Goal: Check status: Check status

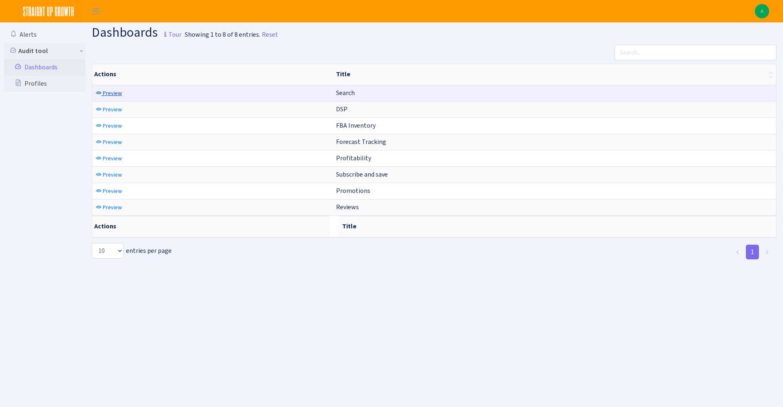
click at [117, 91] on span "Preview" at bounding box center [112, 93] width 19 height 8
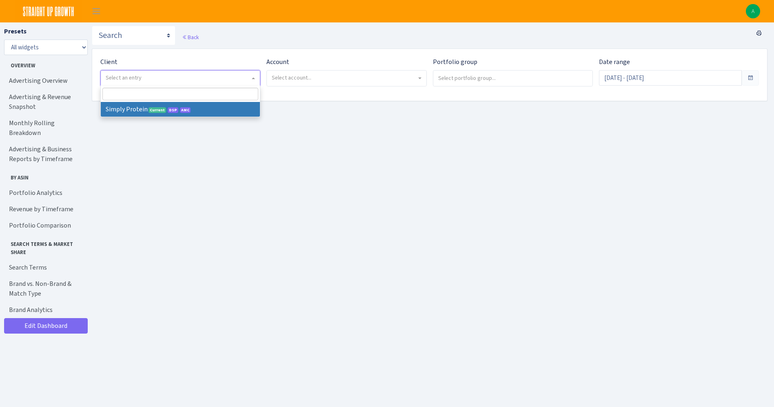
click at [134, 80] on span "Select an entry" at bounding box center [124, 78] width 36 height 8
select select "332"
select select
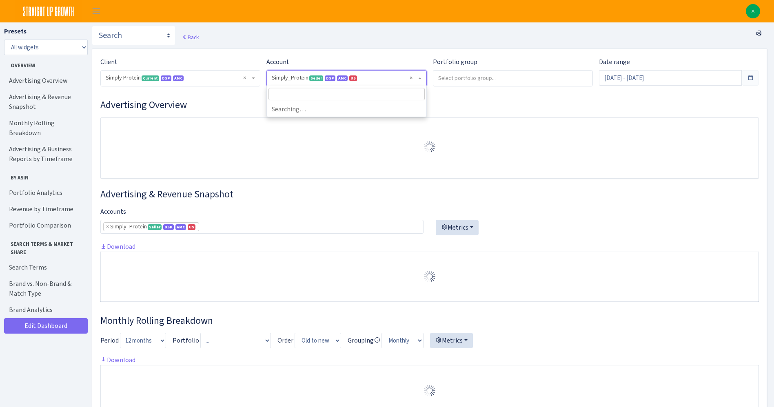
select select "470438976738569"
click at [337, 73] on span "× Simply_Protein Seller DSP AMC US 470438976738569A1B3P8939UXC7XENTITYMWGWG0Y0T…" at bounding box center [346, 78] width 159 height 15
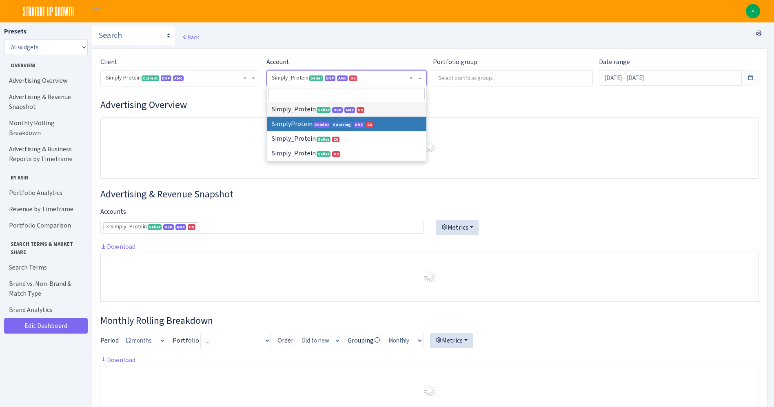
select select
select select "1288314143782501"
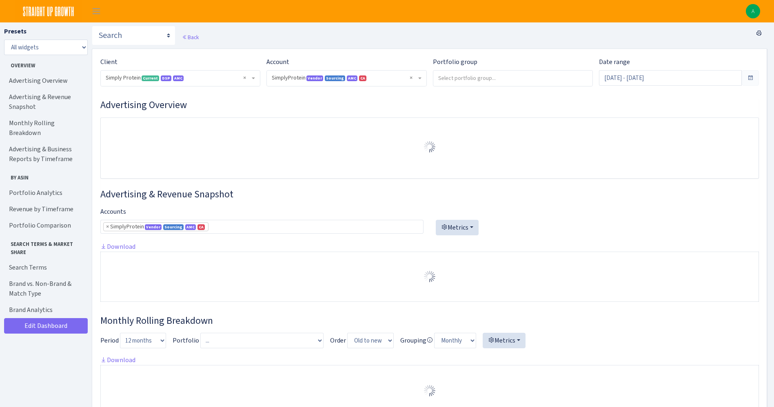
select select "1288314143782501"
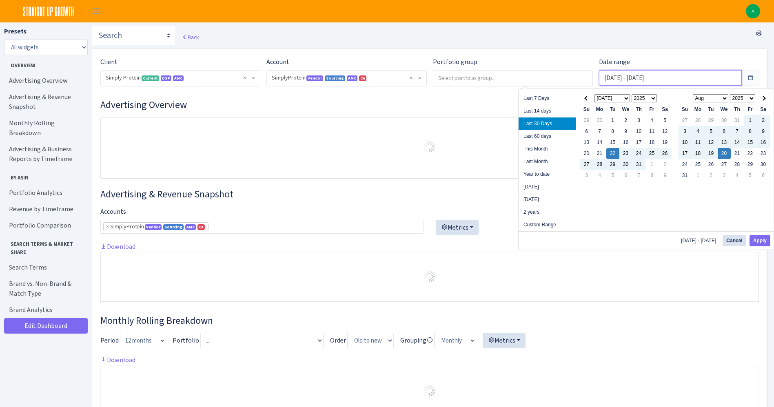
click at [617, 79] on input "Jul 22, 2025 - Aug 20, 2025" at bounding box center [670, 77] width 143 height 15
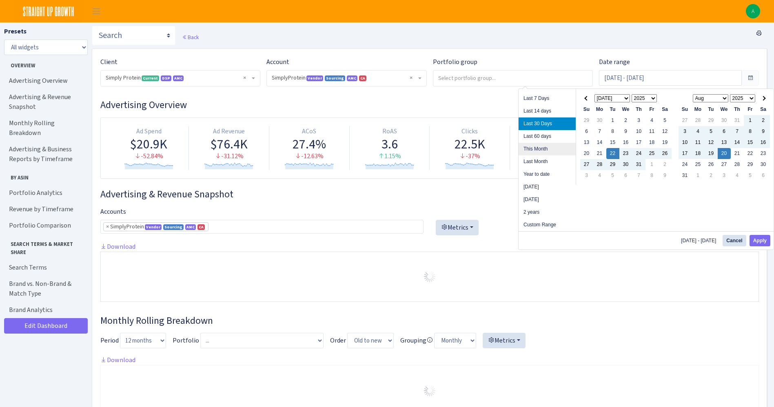
click at [549, 153] on li "This Month" at bounding box center [546, 149] width 57 height 13
type input "[DATE] - [DATE]"
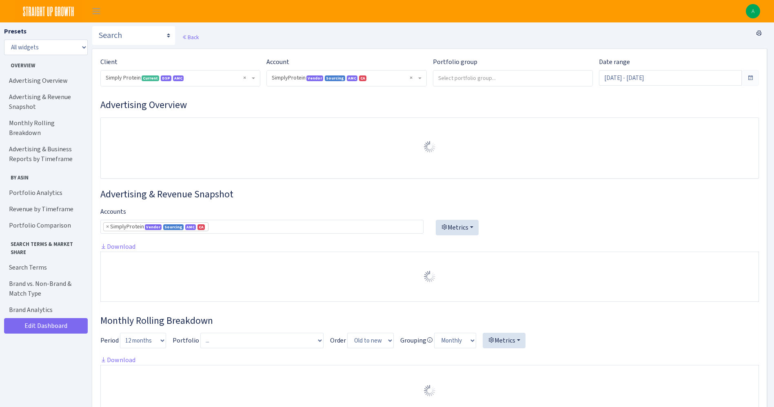
select select "1288314143782501"
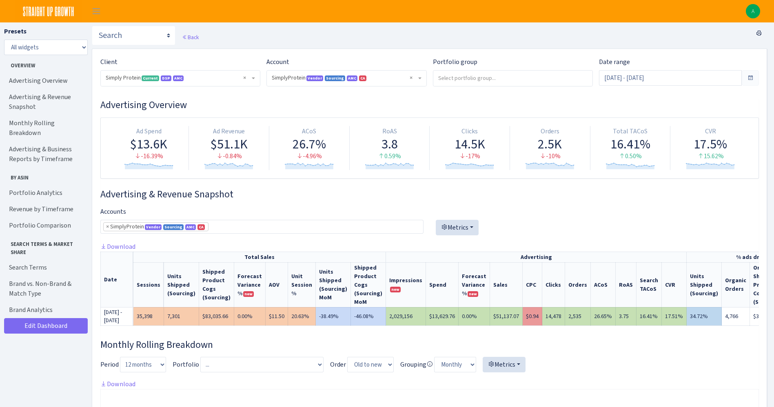
click at [434, 324] on td "$13,629.76" at bounding box center [442, 316] width 33 height 18
copy td "13,629.76"
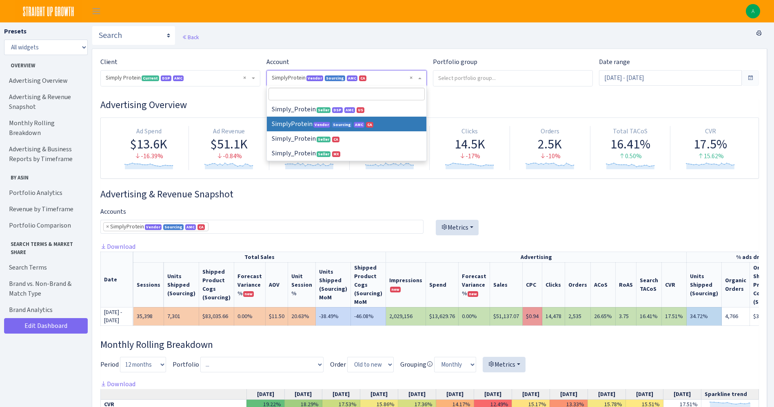
click at [303, 77] on span "× SimplyProtein Vendor Sourcing AMC CA 1288314143782501ENTITY1Z1GZ2BO4O41UENTIT…" at bounding box center [344, 78] width 144 height 8
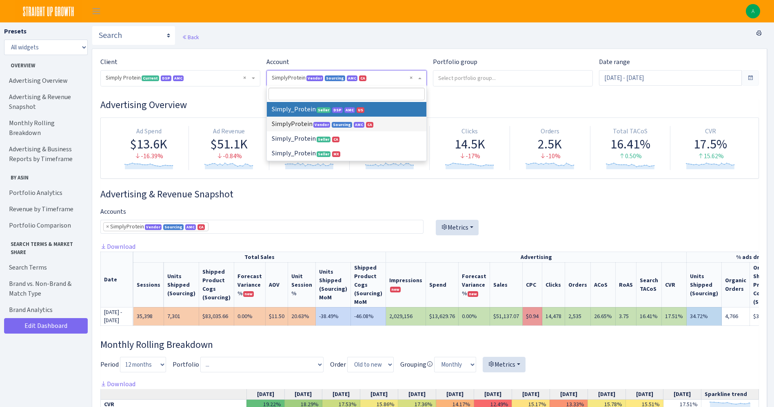
select select
select select "470438976738569"
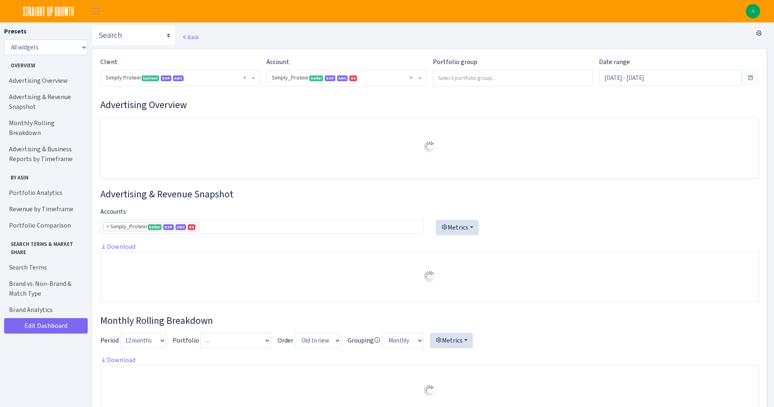
select select "470438976738569"
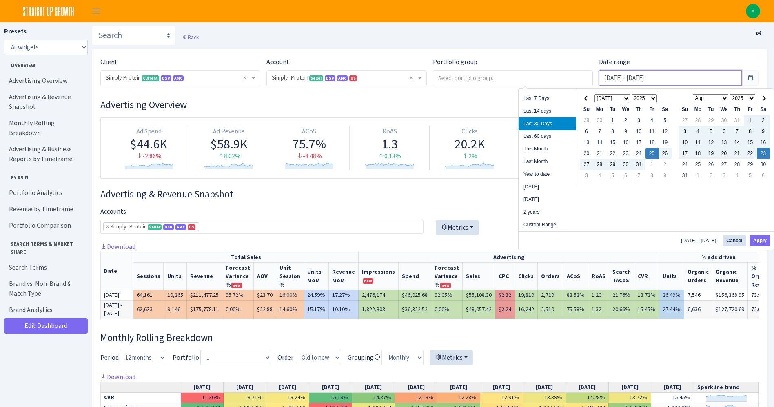
click at [625, 78] on input "Jul 25, 2025 - Aug 23, 2025" at bounding box center [670, 77] width 143 height 15
click at [532, 148] on li "This Month" at bounding box center [546, 149] width 57 height 13
type input "[DATE] - [DATE]"
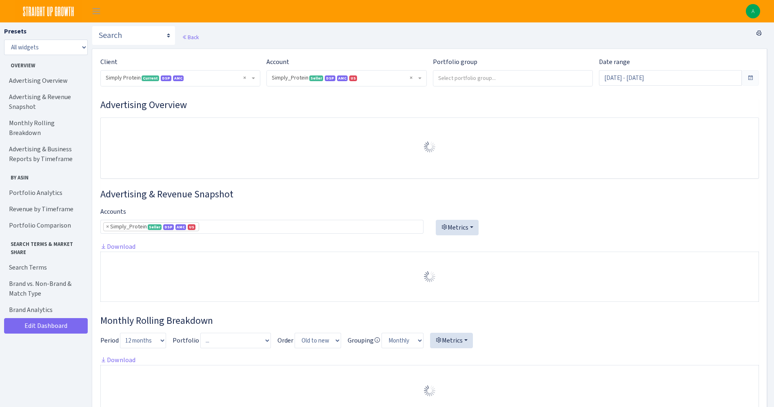
select select "470438976738569"
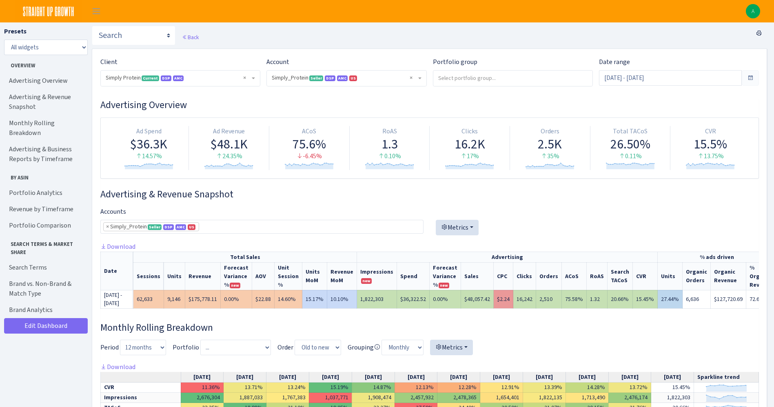
click at [398, 303] on td "$36,322.52" at bounding box center [413, 299] width 33 height 18
copy td "36,322.52"
click at [135, 40] on select "Search DSP FBA Inventory Forecast Tracking Profitability Subscribe and save Pro…" at bounding box center [134, 36] width 84 height 20
select select "[URL][DOMAIN_NAME]"
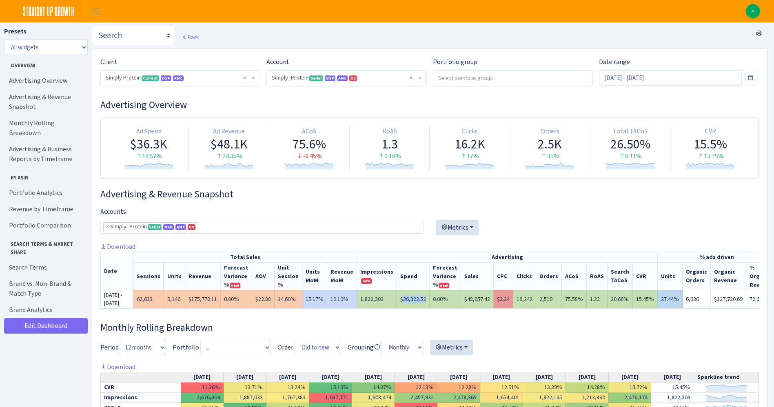
click at [92, 26] on select "Search DSP FBA Inventory Forecast Tracking Profitability Subscribe and save Pro…" at bounding box center [134, 36] width 84 height 20
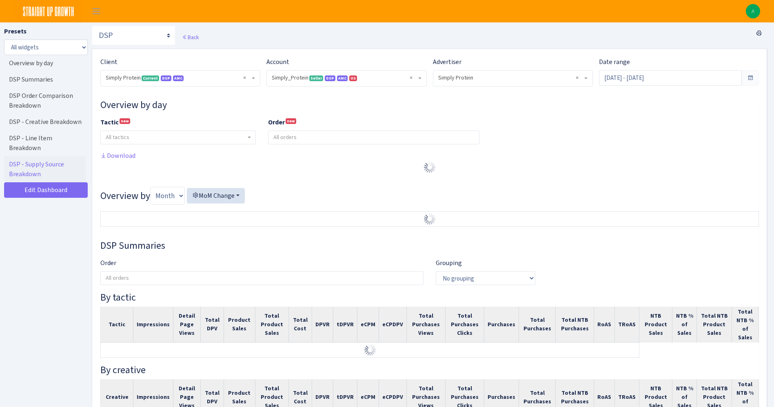
select select "470438976738569"
select select "577135095539250507"
select select
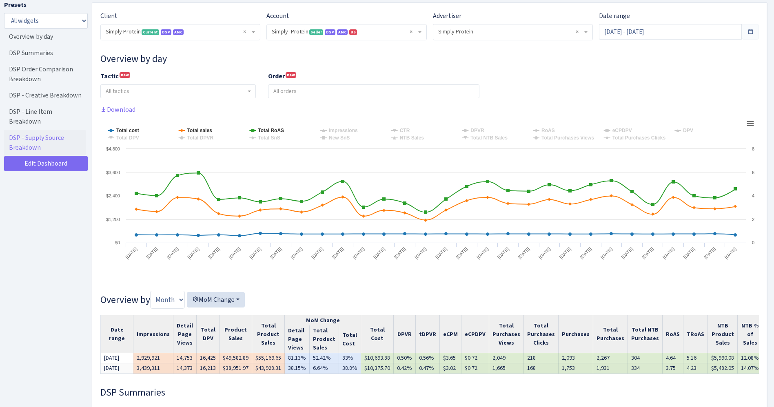
scroll to position [31, 0]
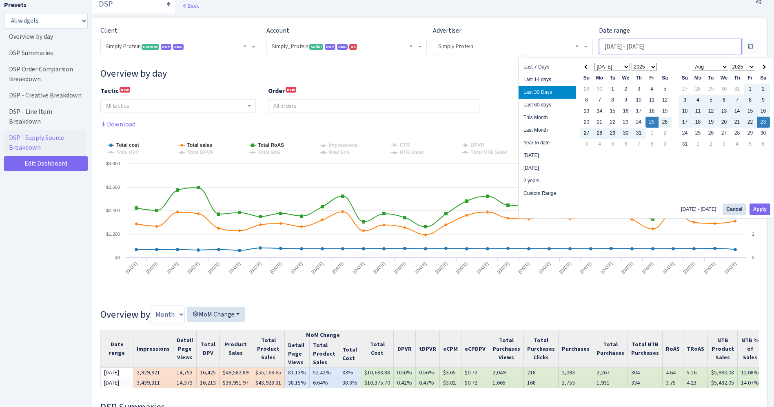
click at [621, 40] on input "Jul 25, 2025 - Aug 23, 2025" at bounding box center [670, 46] width 143 height 15
click at [547, 122] on li "This Month" at bounding box center [546, 117] width 57 height 13
type input "[DATE] - [DATE]"
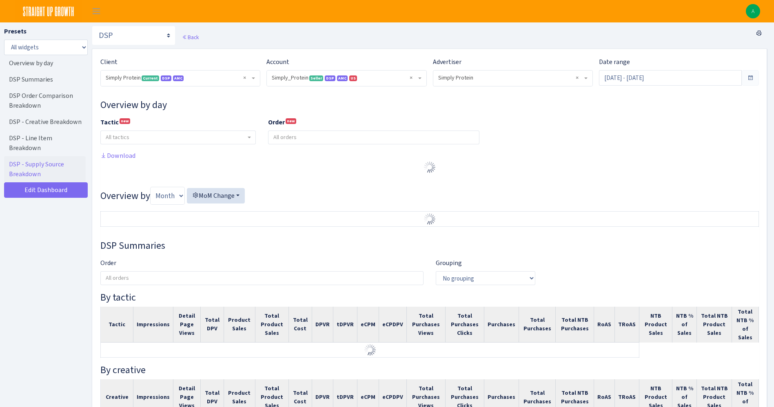
select select "470438976738569"
select select "577135095539250507"
select select
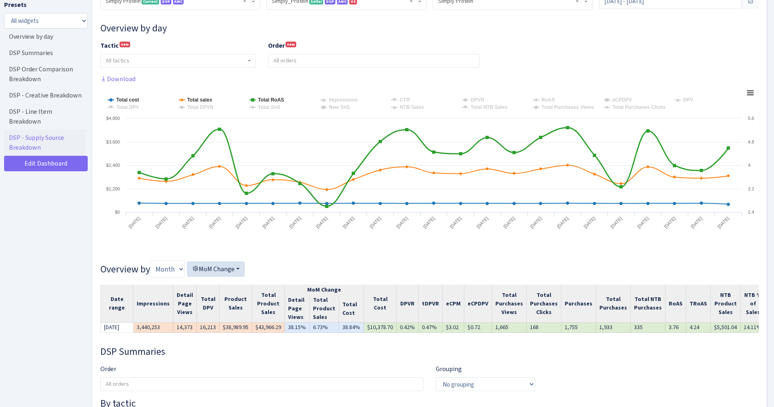
scroll to position [80, 0]
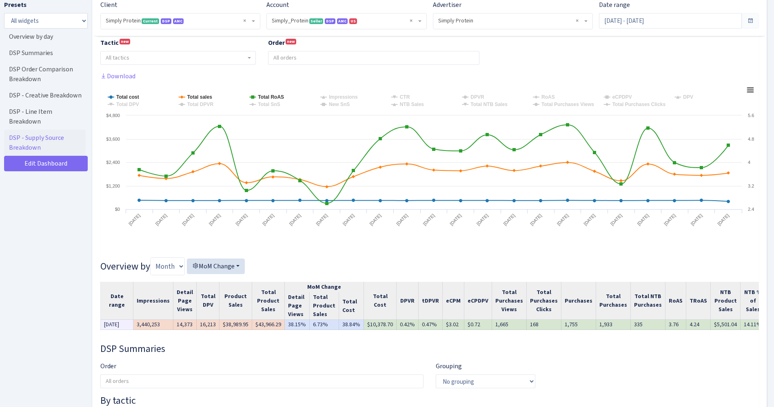
click at [376, 325] on td "$10,378.70" at bounding box center [380, 325] width 33 height 10
copy td "10,378.70"
